Goal: Task Accomplishment & Management: Manage account settings

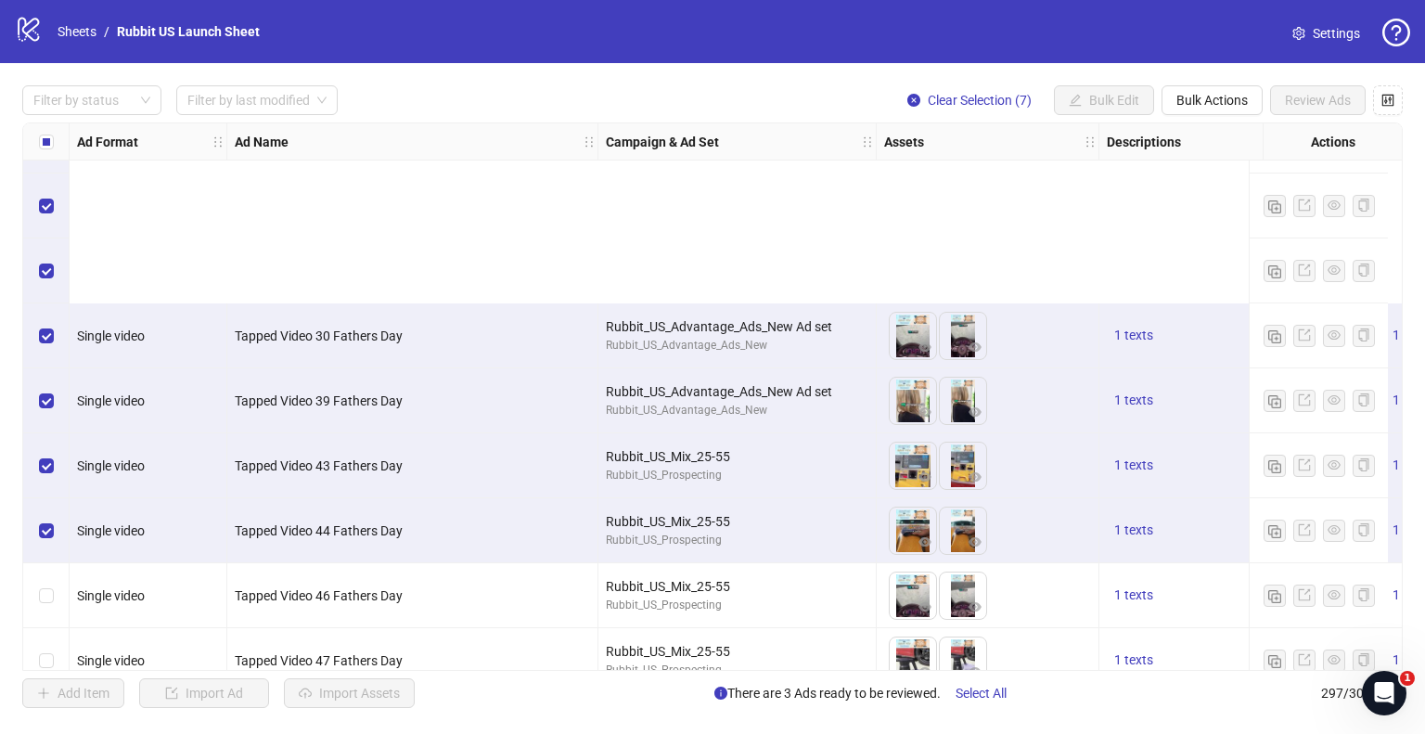
scroll to position [341, 0]
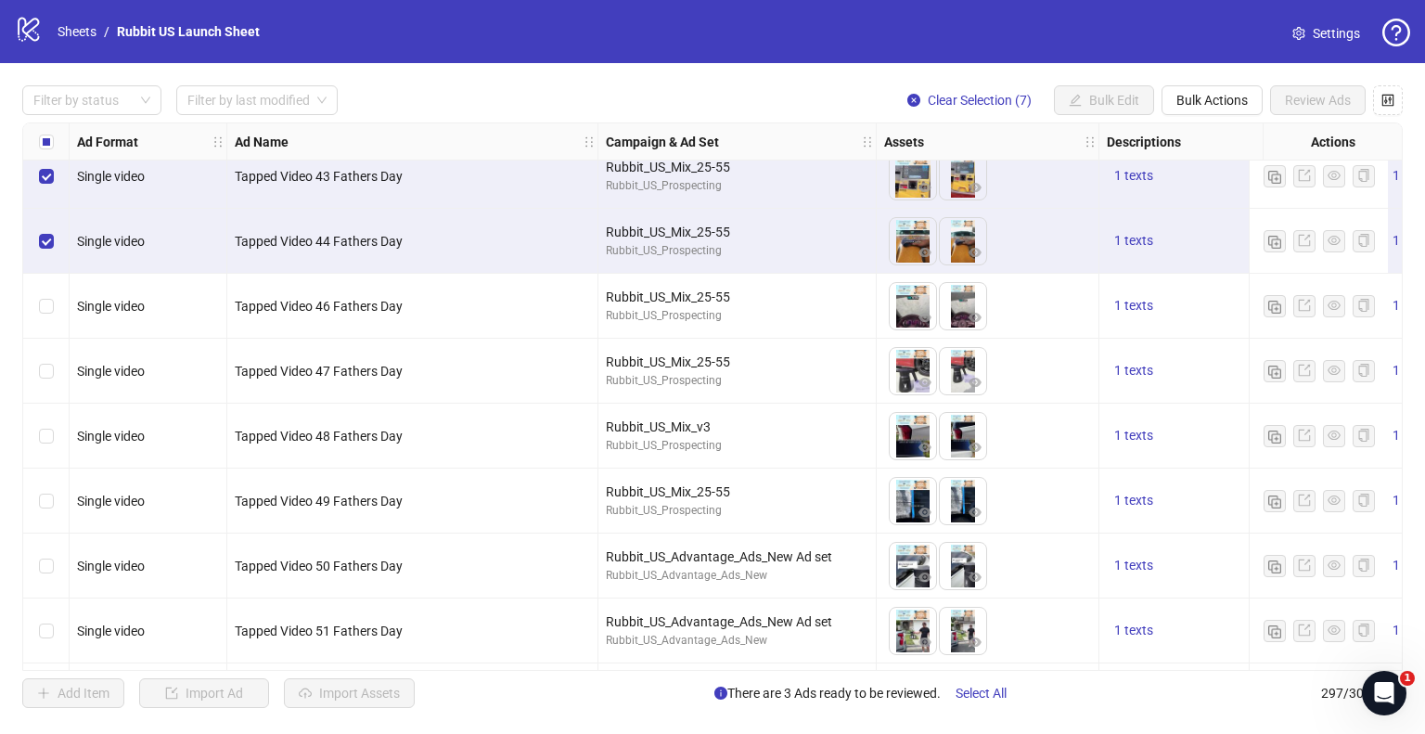
click at [48, 617] on div "Select row 13" at bounding box center [46, 630] width 46 height 65
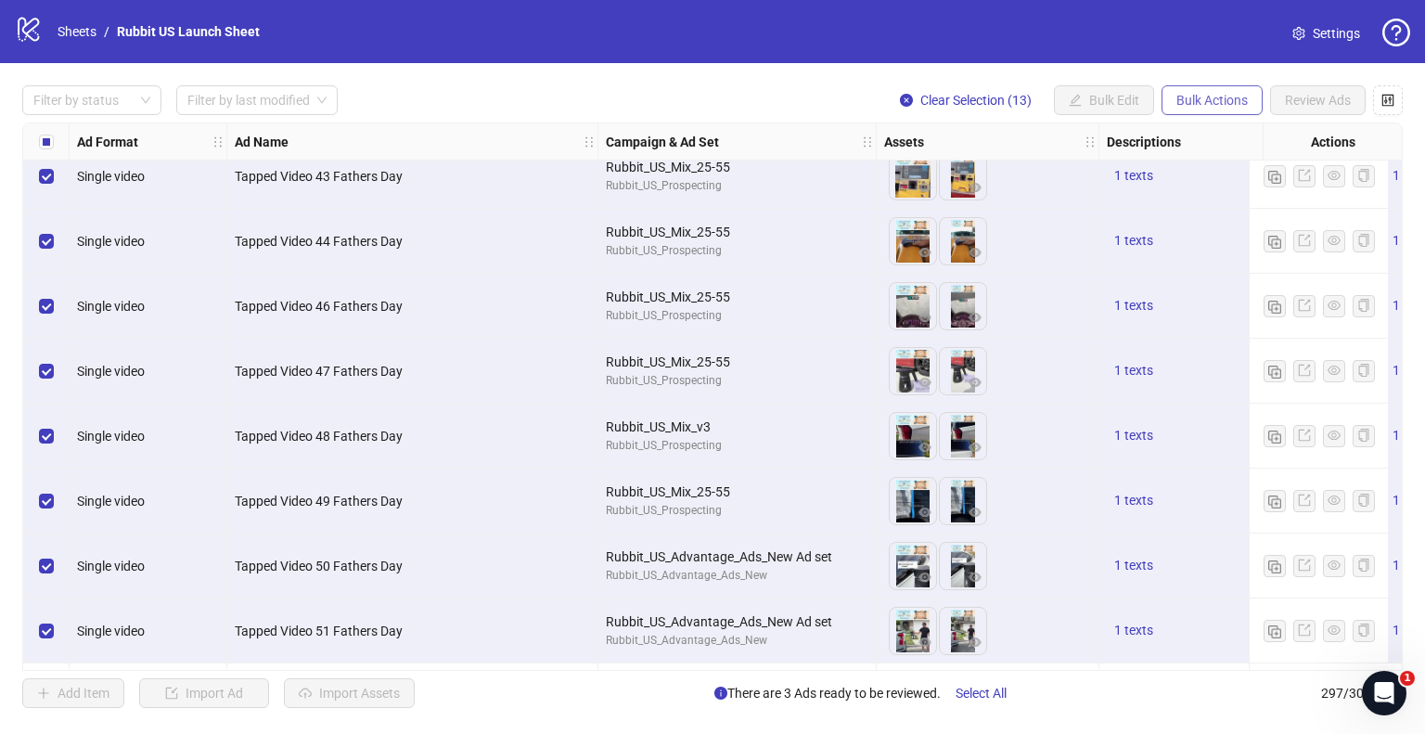
click at [1193, 108] on button "Bulk Actions" at bounding box center [1211, 100] width 101 height 30
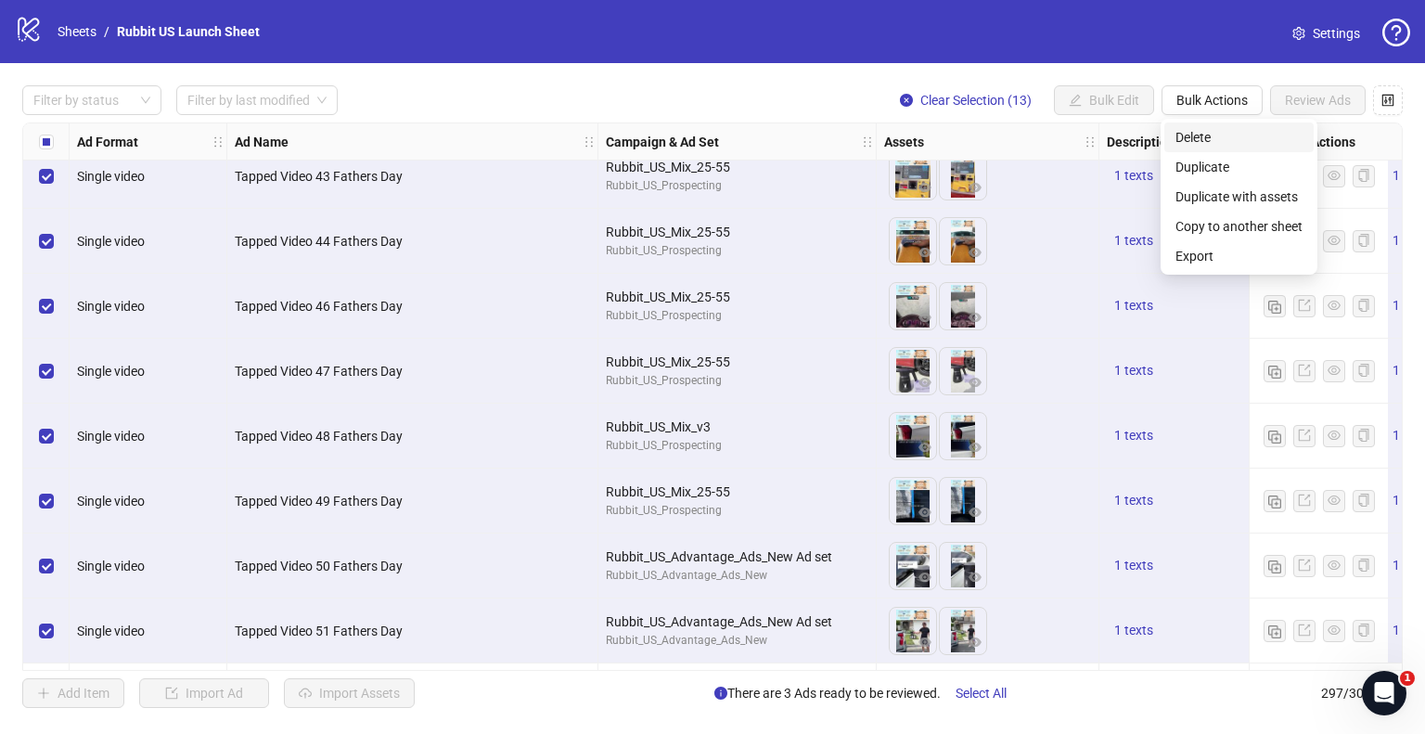
click at [1244, 137] on span "Delete" at bounding box center [1238, 137] width 127 height 20
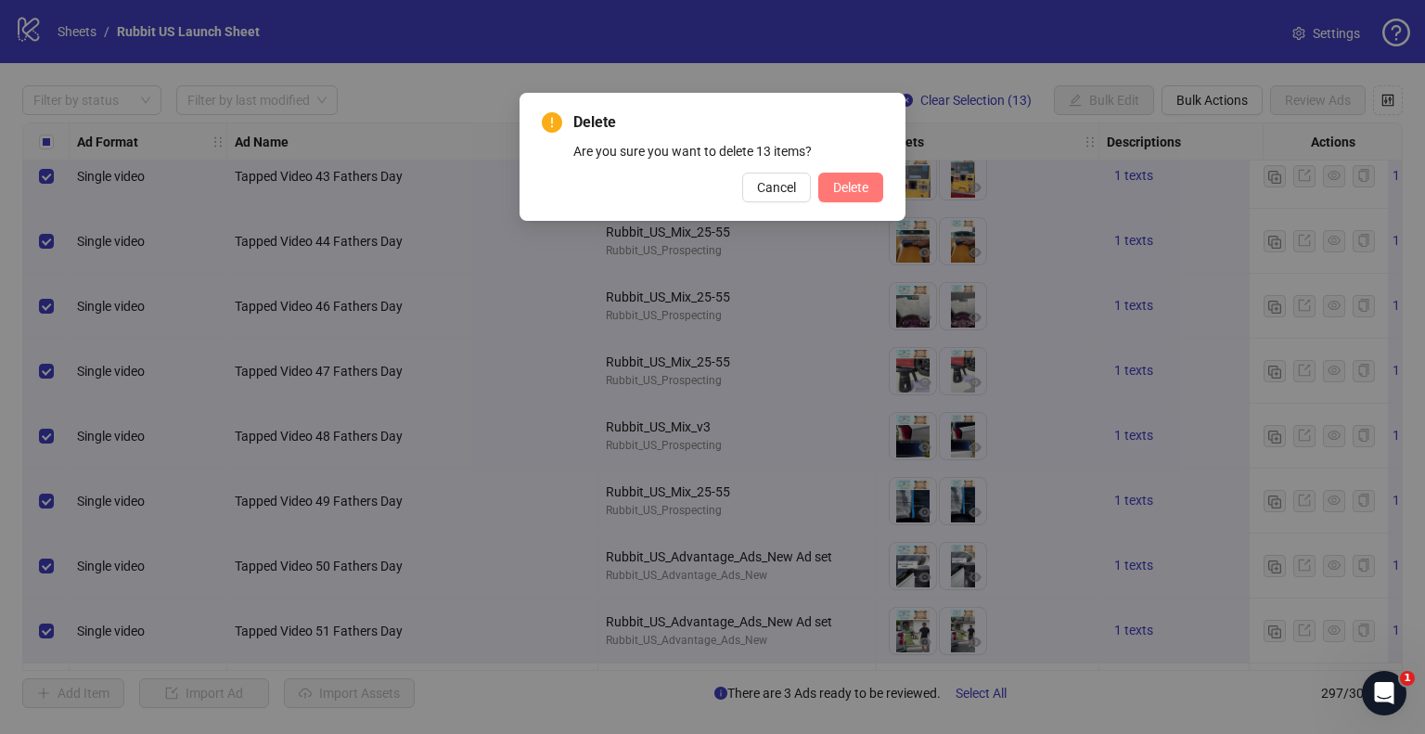
click at [869, 189] on button "Delete" at bounding box center [850, 188] width 65 height 30
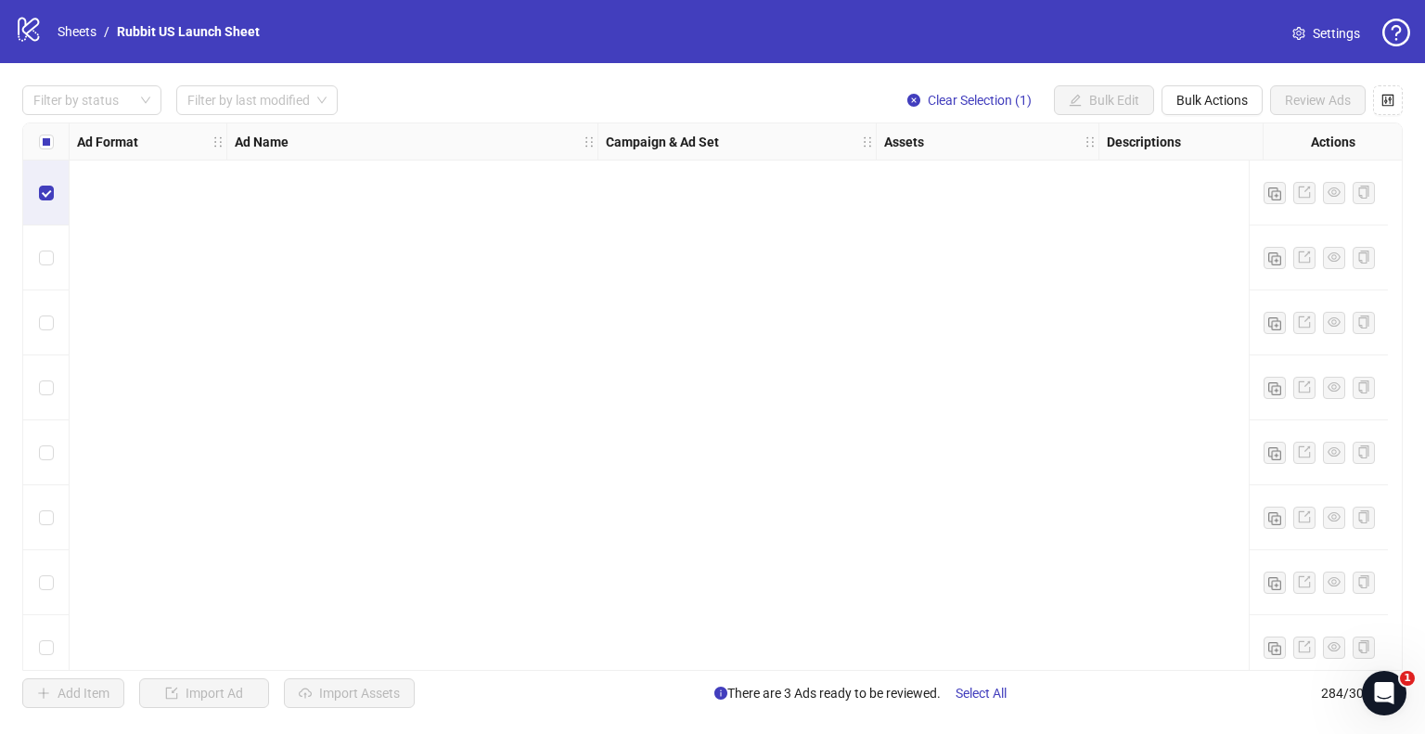
scroll to position [751, 0]
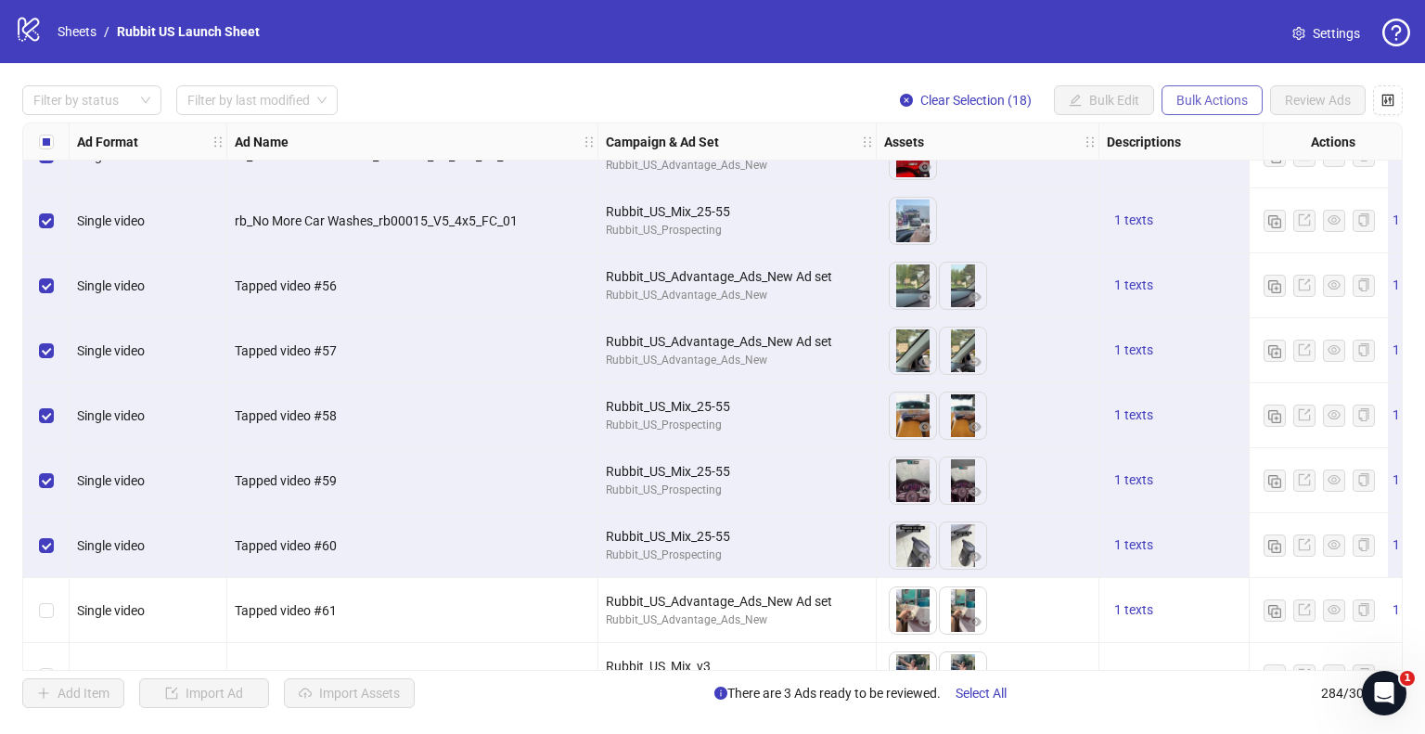
click at [1226, 101] on span "Bulk Actions" at bounding box center [1211, 100] width 71 height 15
click at [1200, 138] on span "Delete" at bounding box center [1238, 137] width 127 height 20
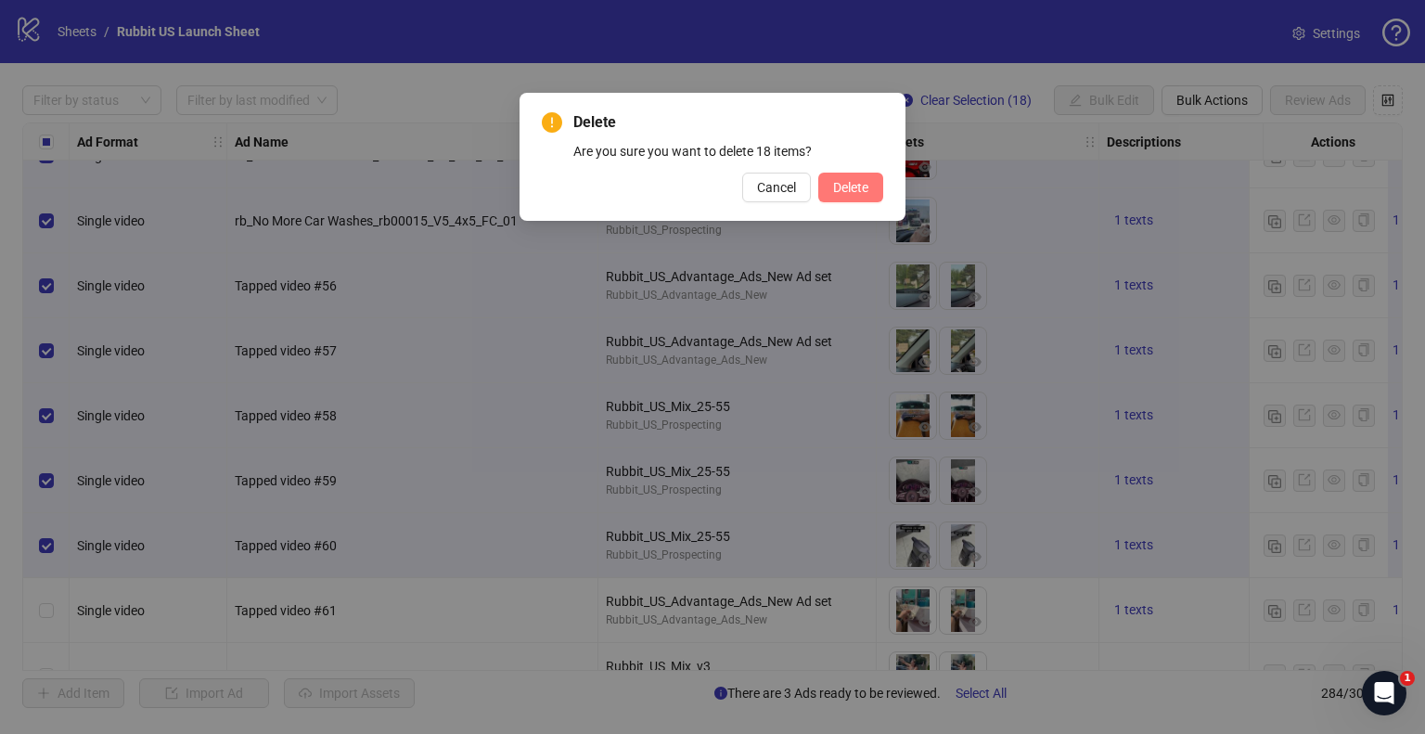
click at [867, 197] on button "Delete" at bounding box center [850, 188] width 65 height 30
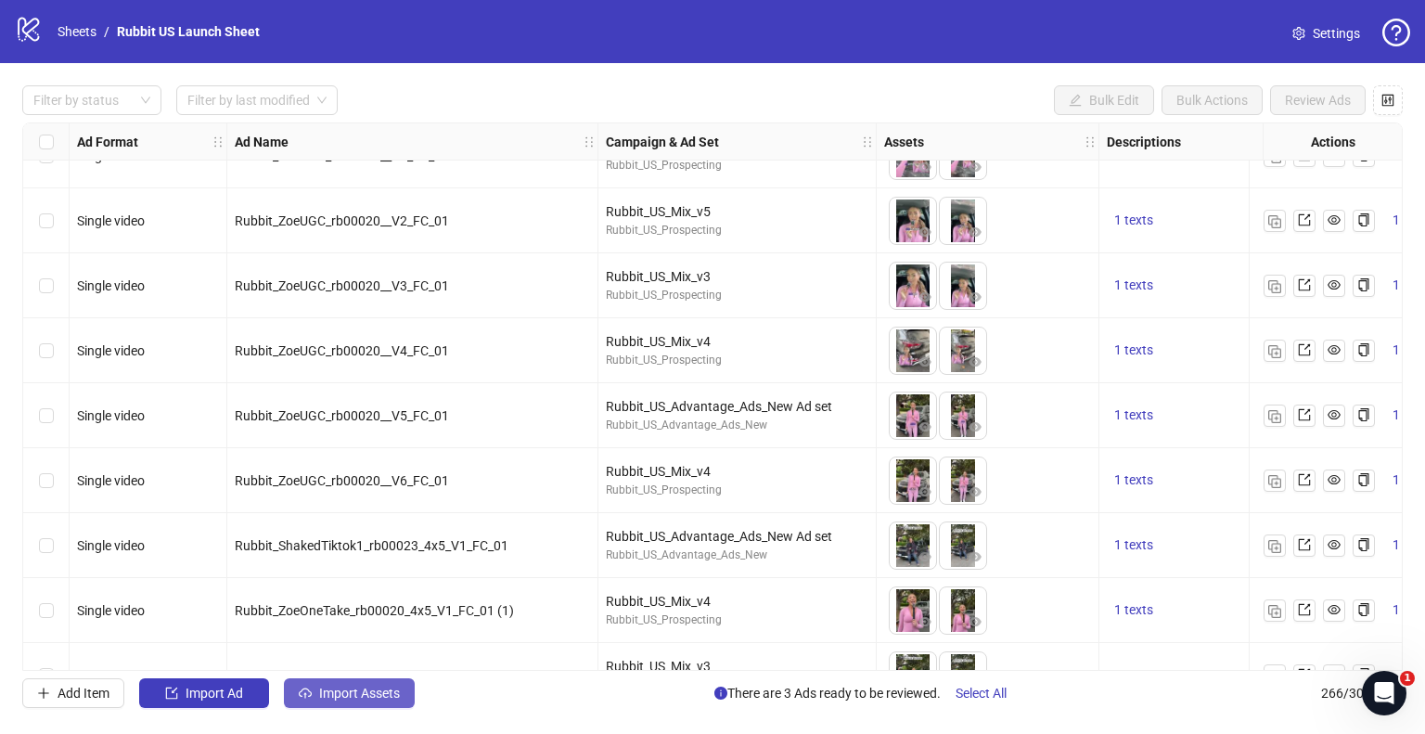
click at [356, 697] on span "Import Assets" at bounding box center [359, 693] width 81 height 15
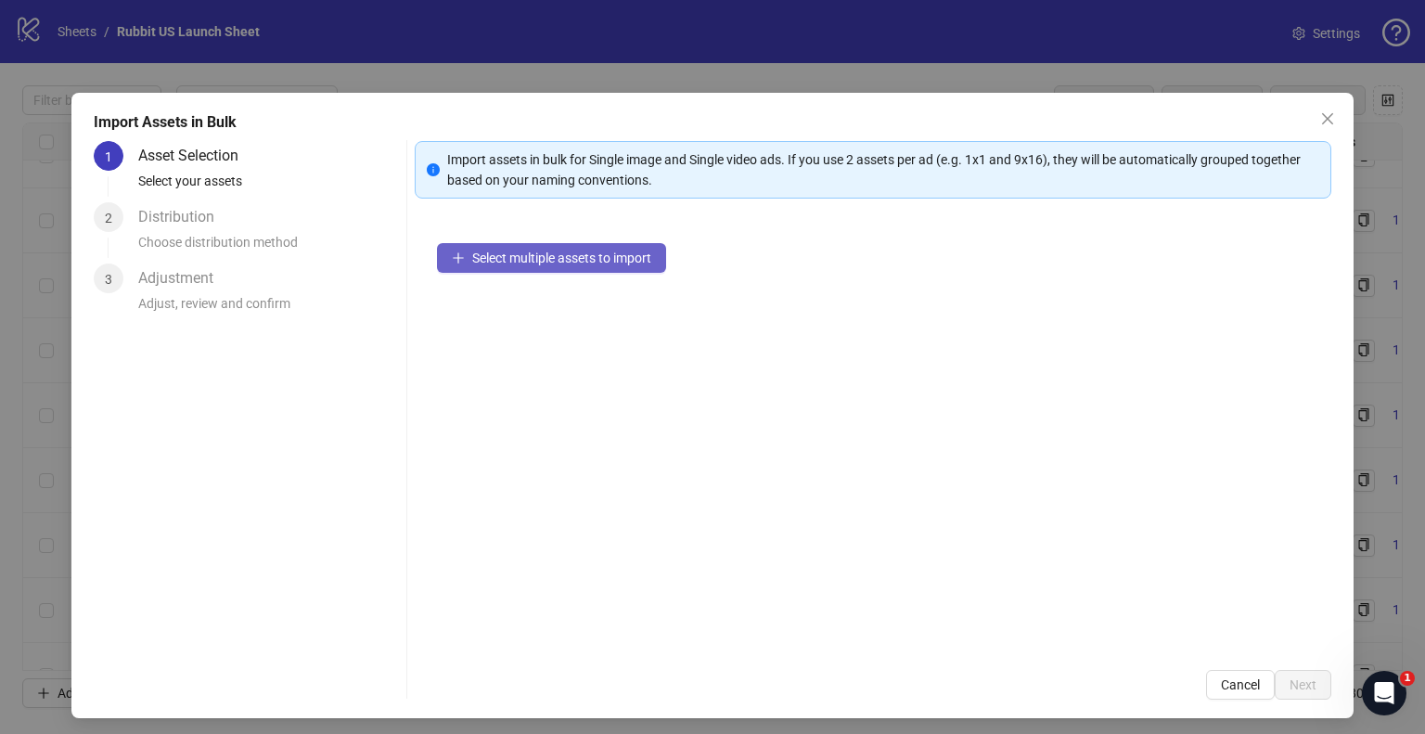
click at [483, 263] on span "Select multiple assets to import" at bounding box center [561, 257] width 179 height 15
